Goal: Book appointment/travel/reservation

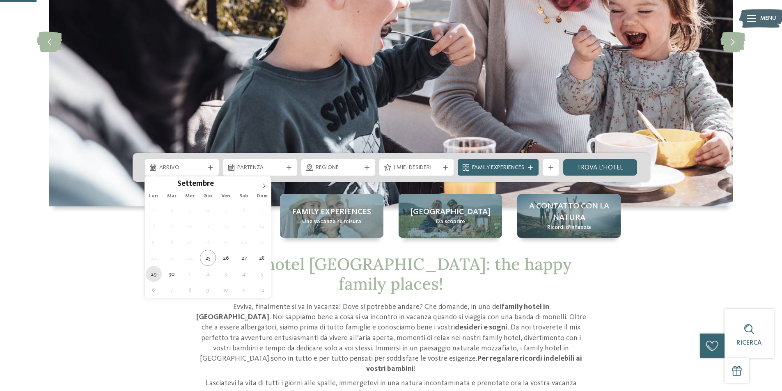
type div "[DATE]"
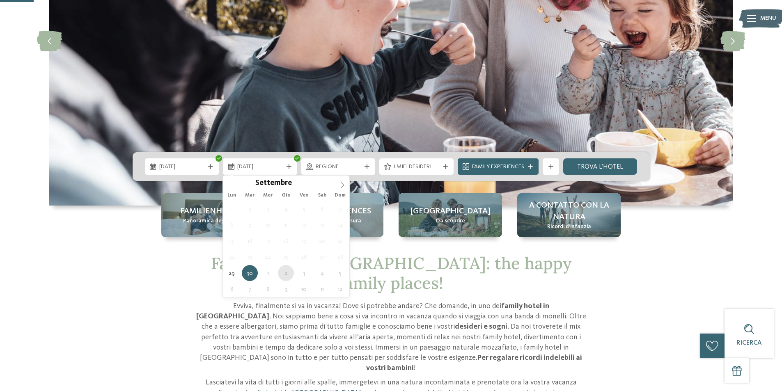
scroll to position [164, 0]
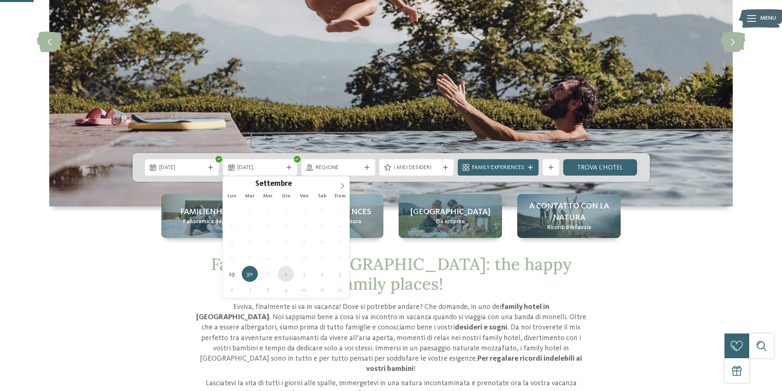
type div "[DATE]"
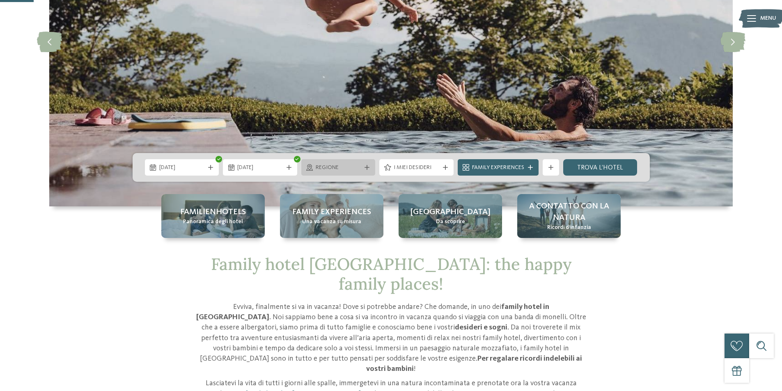
click at [327, 170] on span "Regione" at bounding box center [339, 168] width 46 height 8
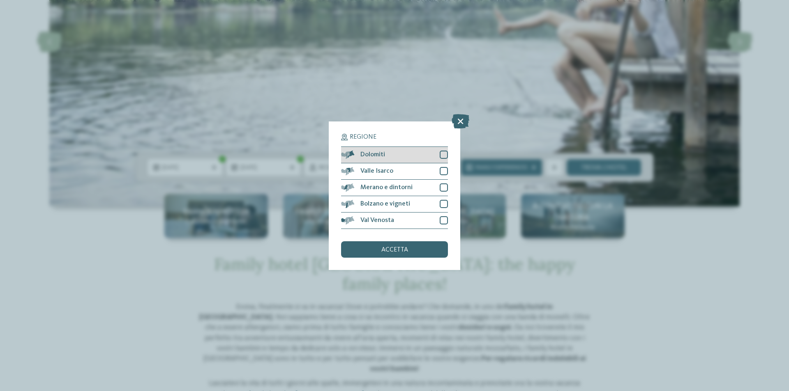
click at [423, 159] on div "Dolomiti" at bounding box center [394, 155] width 107 height 16
click at [419, 246] on div "accetta" at bounding box center [394, 250] width 107 height 16
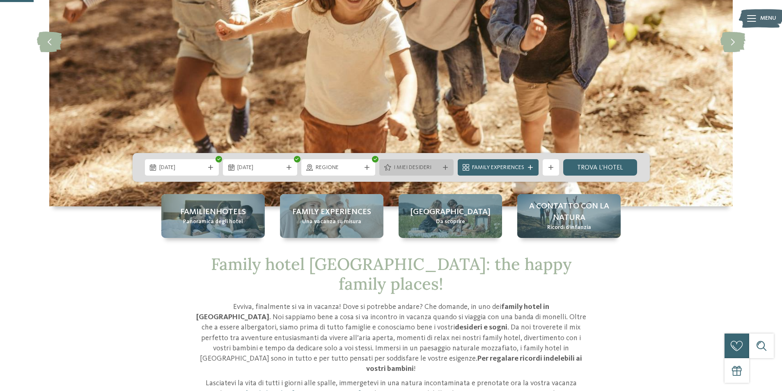
click at [446, 172] on div "I miei desideri" at bounding box center [417, 167] width 74 height 16
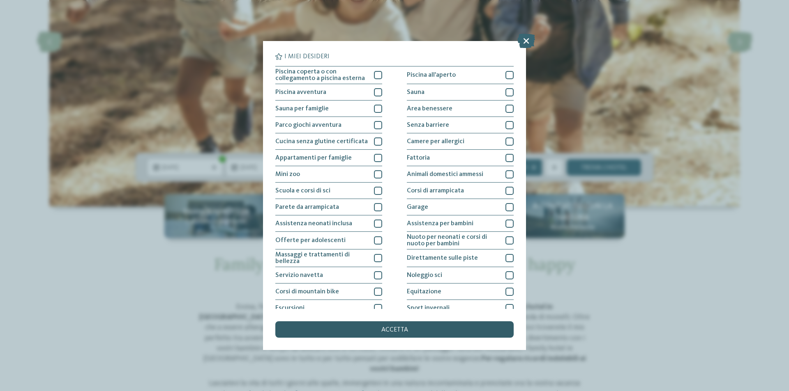
click at [403, 329] on span "accetta" at bounding box center [394, 330] width 27 height 7
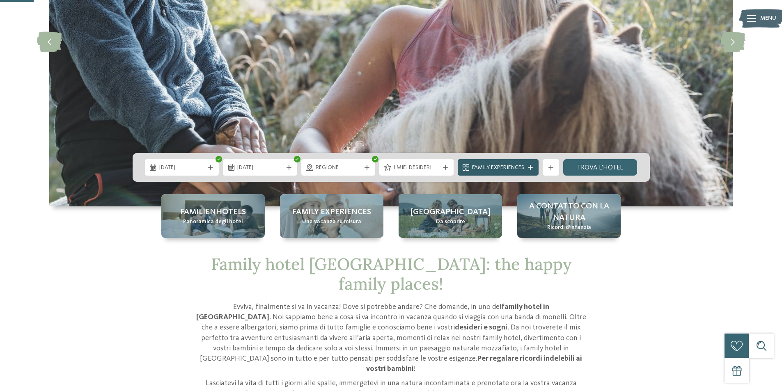
click at [537, 173] on div "Family Experiences" at bounding box center [498, 167] width 81 height 16
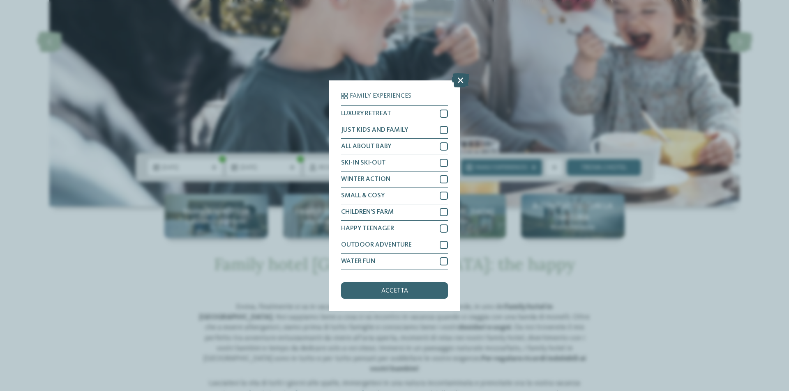
click at [458, 80] on icon at bounding box center [460, 80] width 18 height 14
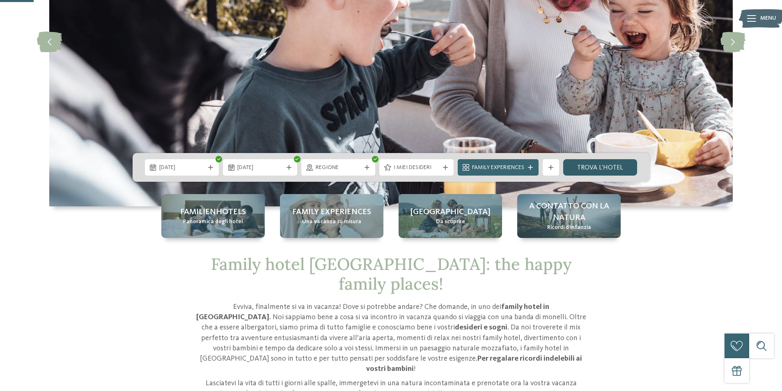
click at [612, 164] on link "trova l’hotel" at bounding box center [601, 167] width 74 height 16
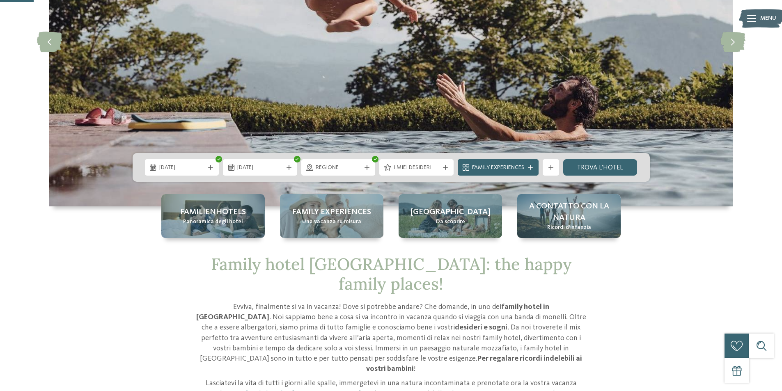
drag, startPoint x: 114, startPoint y: 40, endPoint x: 124, endPoint y: 48, distance: 13.5
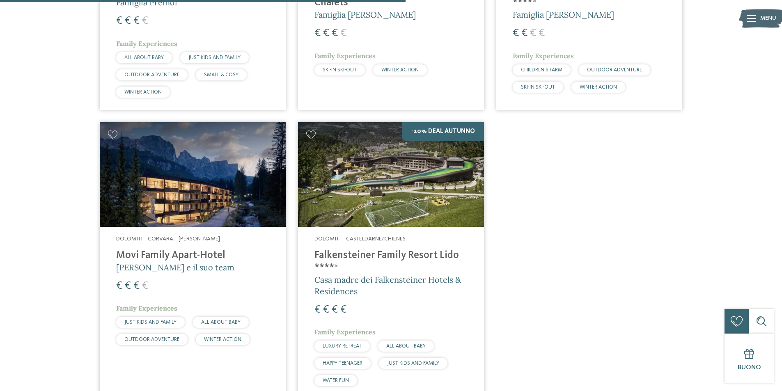
scroll to position [803, 0]
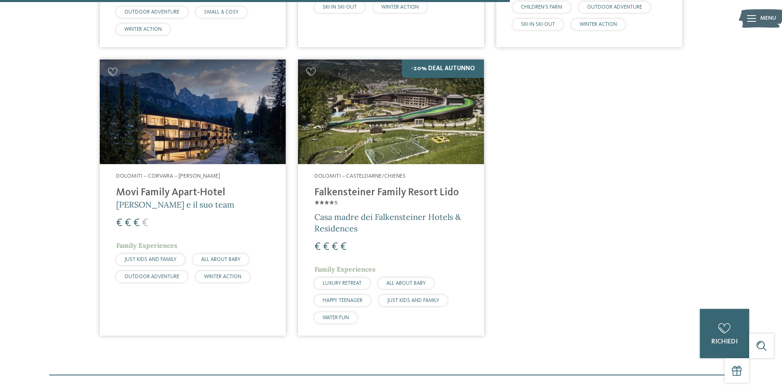
drag, startPoint x: 126, startPoint y: 16, endPoint x: 122, endPoint y: 16, distance: 4.2
